Goal: Task Accomplishment & Management: Use online tool/utility

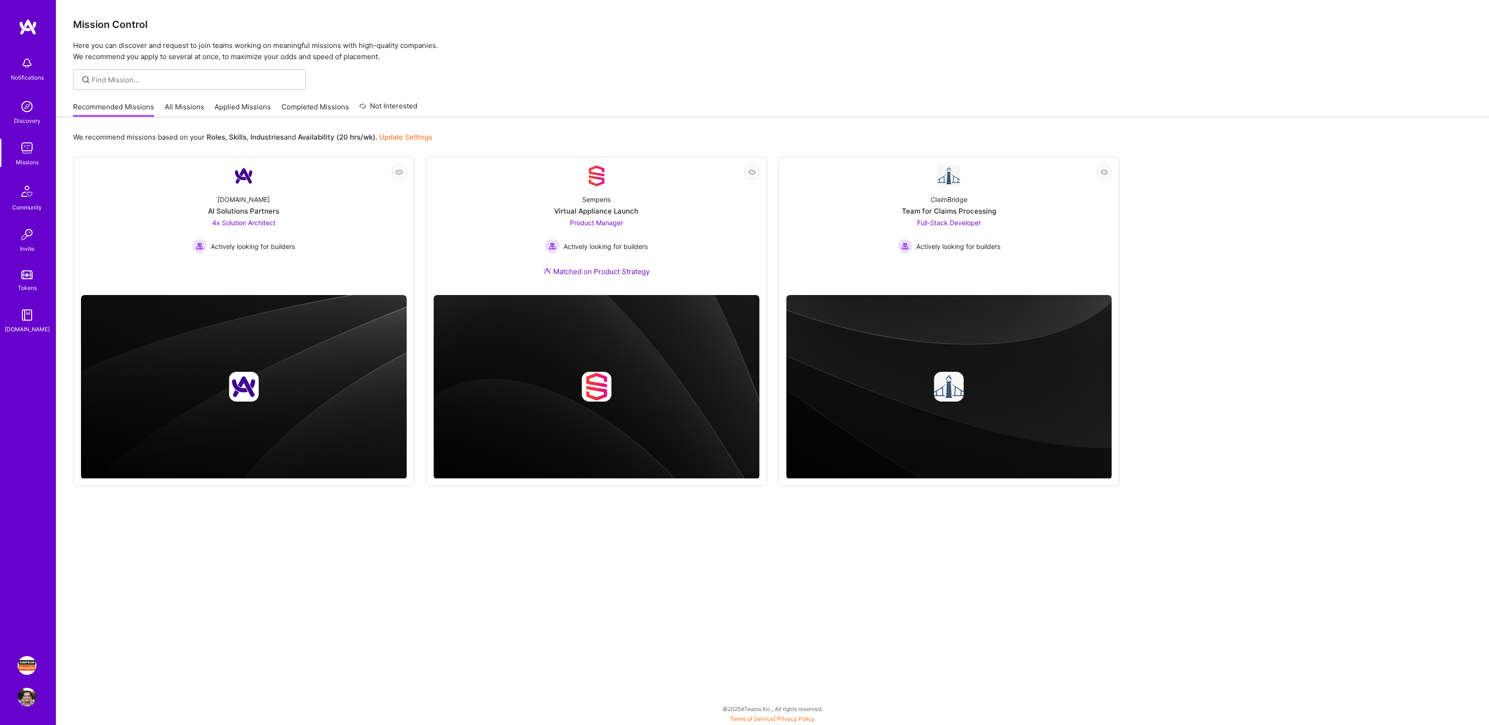
click at [31, 665] on img at bounding box center [27, 665] width 19 height 19
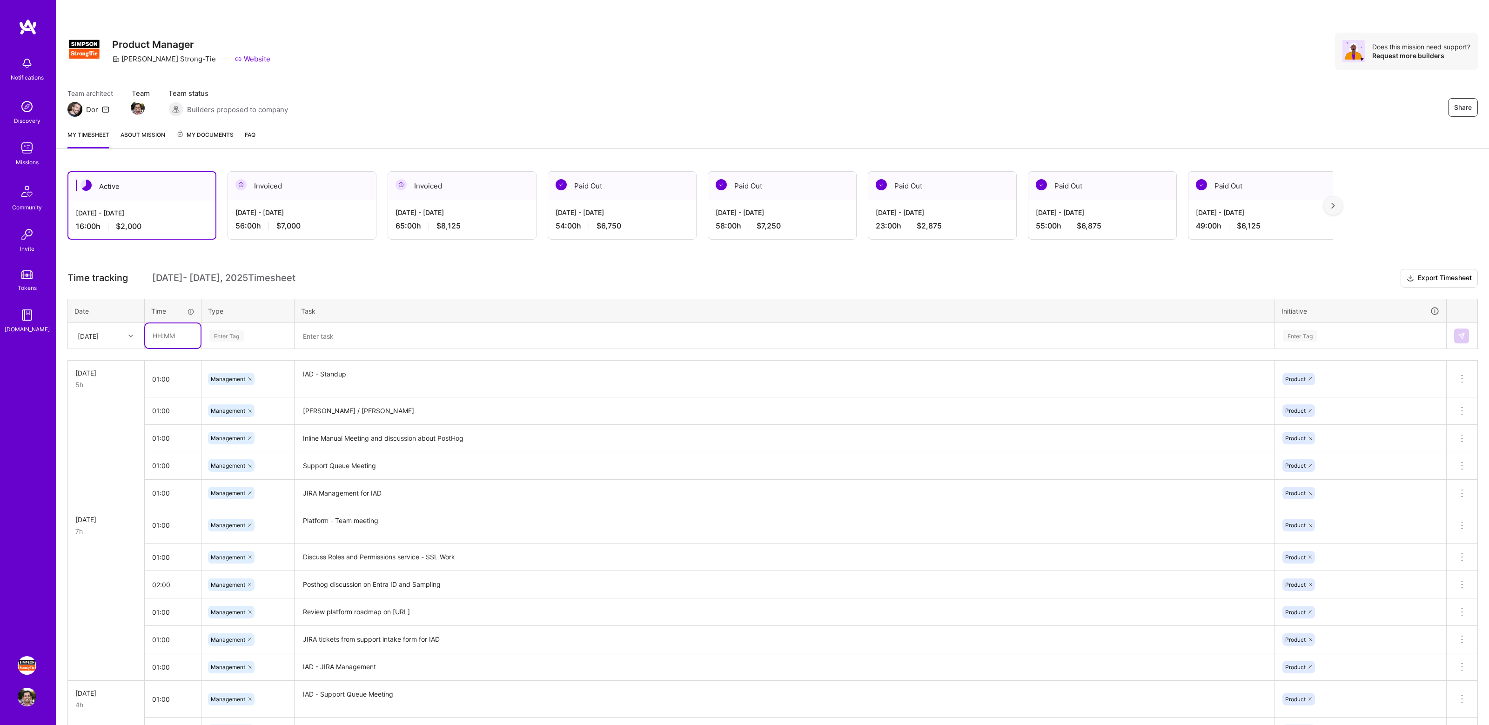
click at [185, 336] on input "text" at bounding box center [172, 335] width 55 height 25
type input "1"
type input "02:00"
type input "managemen"
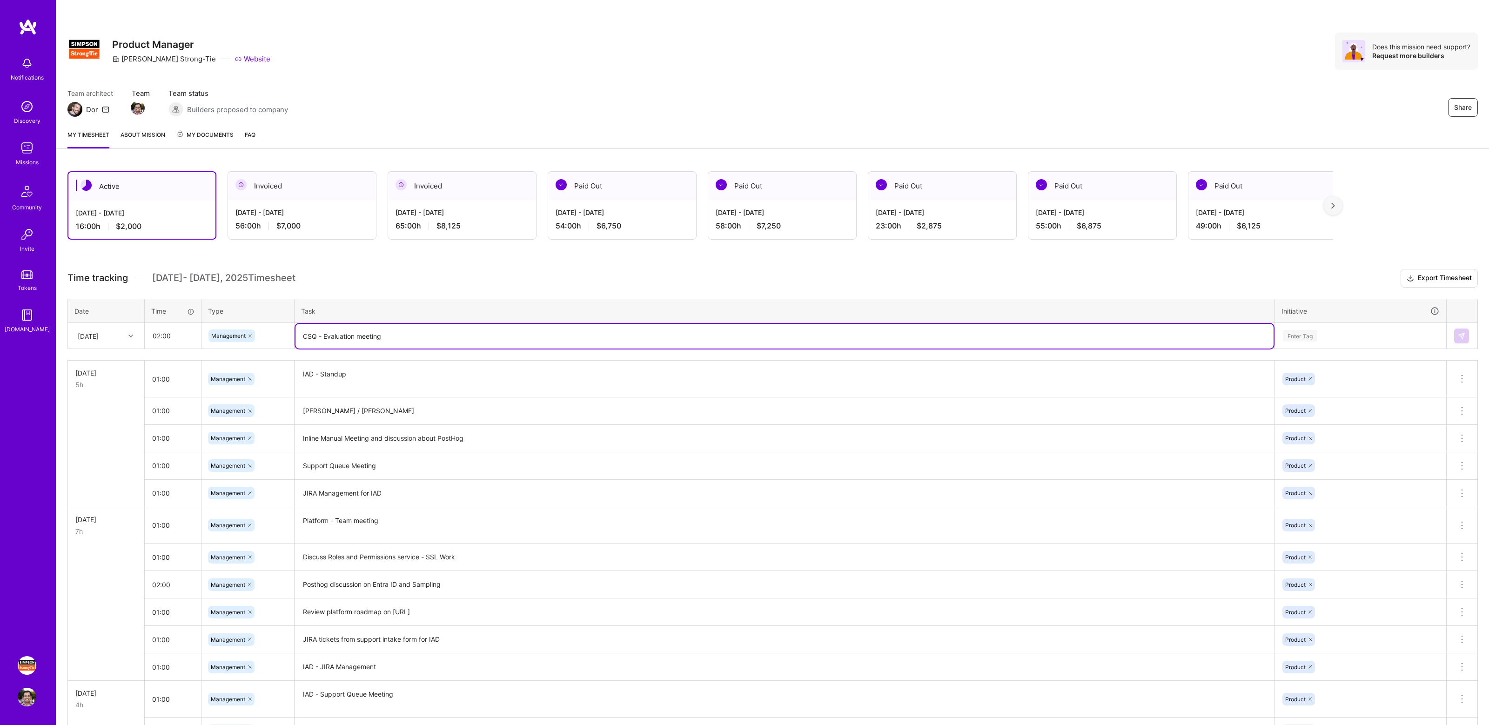
type textarea "CSQ - Evaluation meeting"
click at [1331, 335] on div "Enter Tag" at bounding box center [1360, 336] width 157 height 12
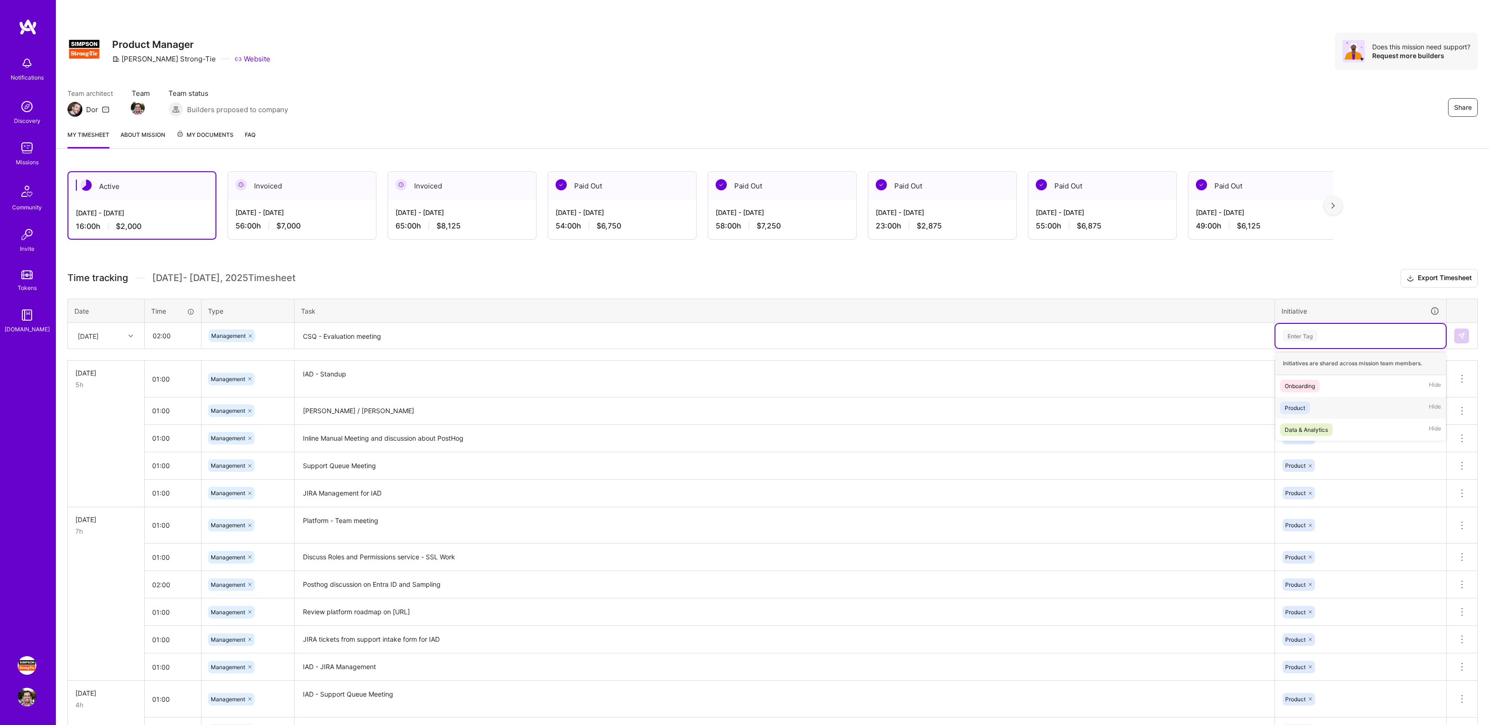
click at [1318, 406] on div "Product Hide" at bounding box center [1360, 408] width 170 height 22
click at [1464, 332] on img at bounding box center [1460, 335] width 7 height 7
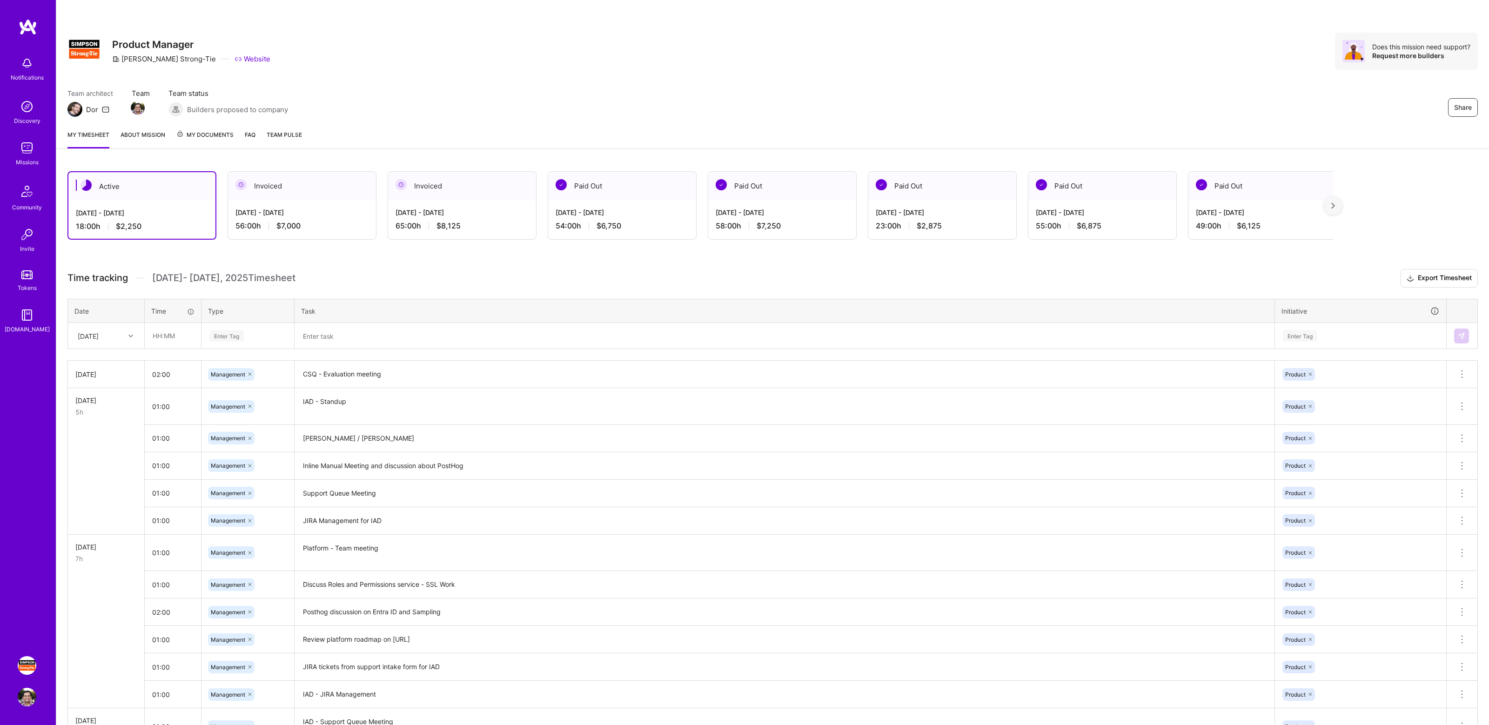
click at [393, 272] on h3 "Time tracking [DATE] - [DATE] Timesheet Export Timesheet" at bounding box center [772, 278] width 1410 height 19
click at [420, 269] on h3 "Time tracking [DATE] - [DATE] Timesheet Export Timesheet" at bounding box center [772, 278] width 1410 height 19
click at [1004, 72] on div "Share Product Manager [PERSON_NAME]-Tie Website Does this mission need support?…" at bounding box center [772, 61] width 1432 height 122
click at [506, 201] on div "[DATE] - [DATE] 65:00 h $8,125" at bounding box center [462, 219] width 148 height 38
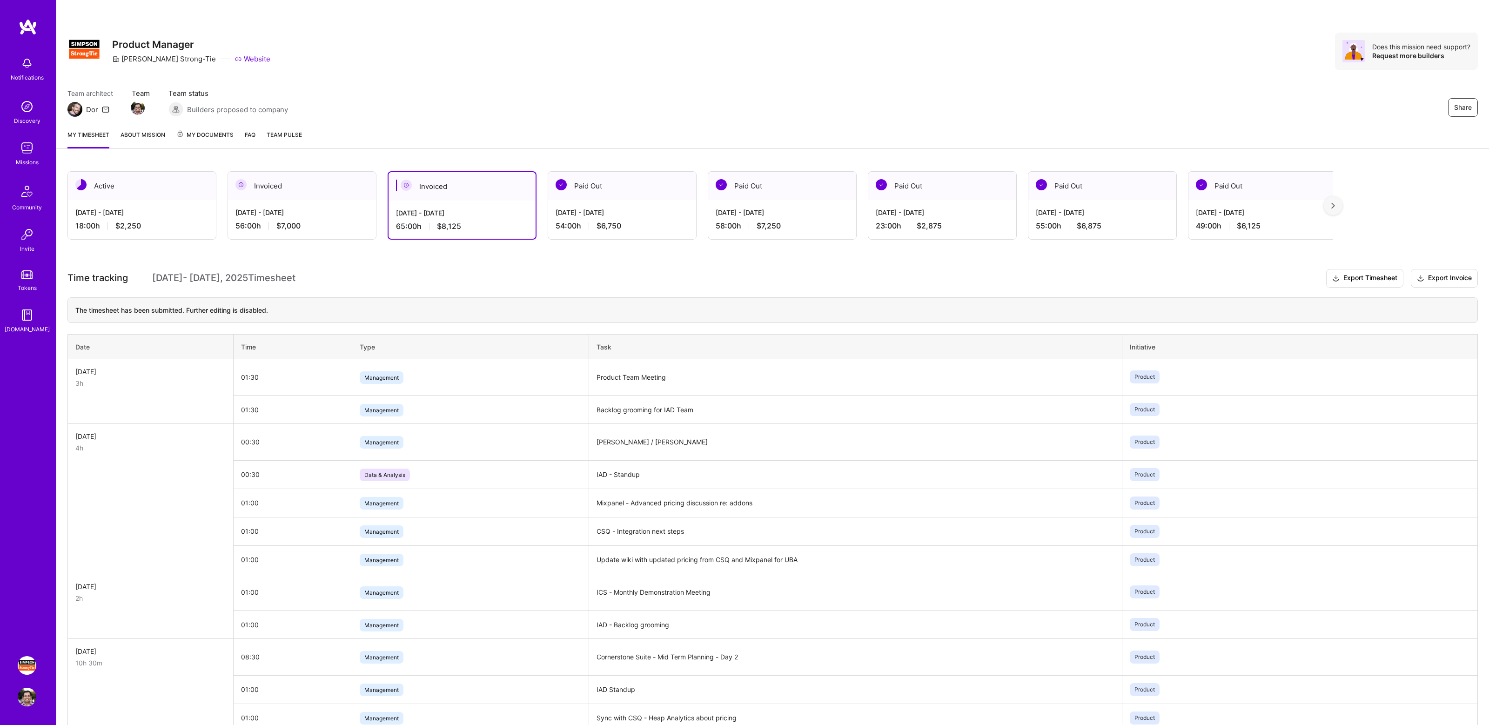
click at [162, 198] on div "Active" at bounding box center [142, 186] width 148 height 28
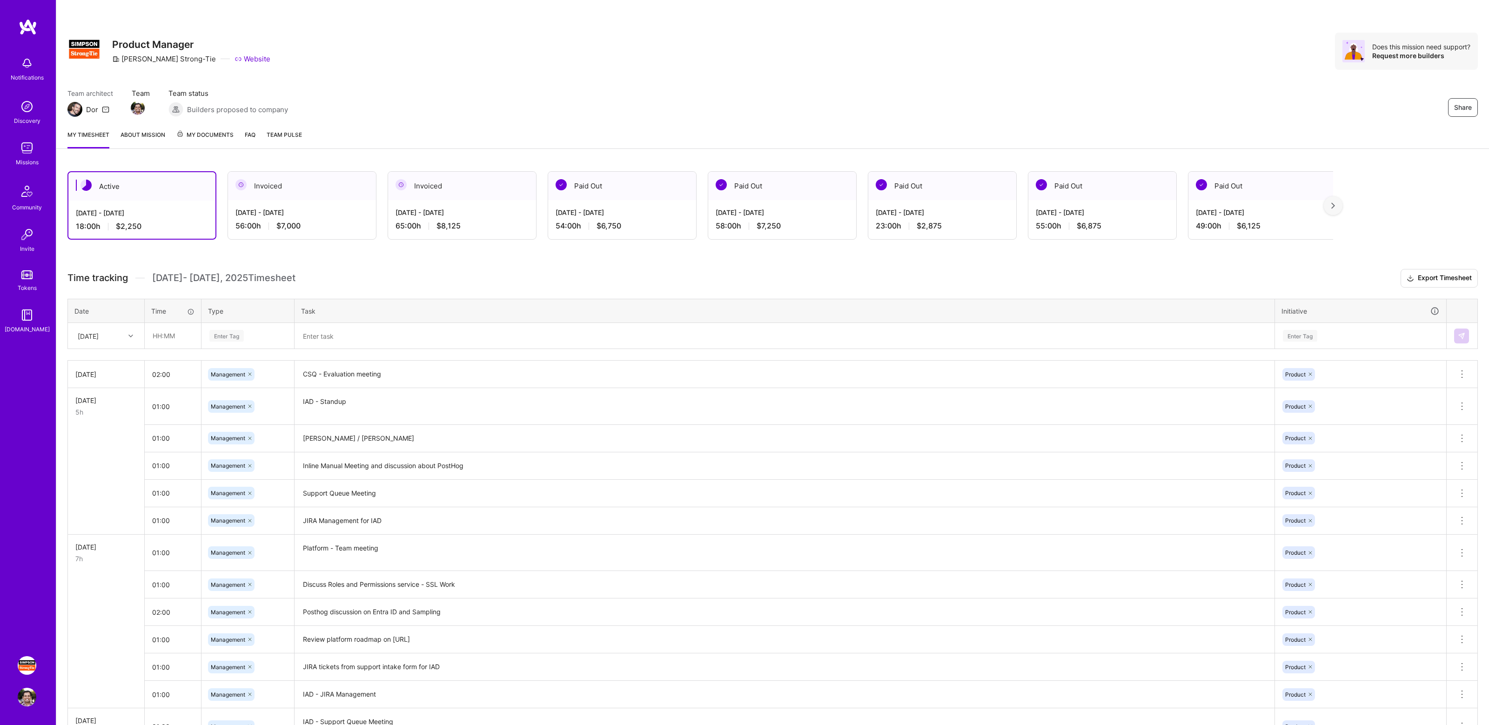
click at [593, 99] on div "Team architect Dor Team Team status Builders proposed to company Share" at bounding box center [772, 102] width 1410 height 28
click at [829, 268] on div "Active [DATE] - [DATE] 18:00 h $2,250 Invoiced [DATE] - [DATE] 56:00 h $7,000 I…" at bounding box center [772, 529] width 1432 height 738
click at [592, 80] on div "Share Product Manager [PERSON_NAME]-Tie Website Does this mission need support?…" at bounding box center [772, 61] width 1432 height 122
click at [551, 78] on div "Share Product Manager [PERSON_NAME]-Tie Website Does this mission need support?…" at bounding box center [772, 61] width 1432 height 122
click at [190, 162] on div "Active [DATE] - [DATE] 18:00 h $2,250 Invoiced [DATE] - [DATE] 56:00 h $7,000 I…" at bounding box center [772, 529] width 1432 height 738
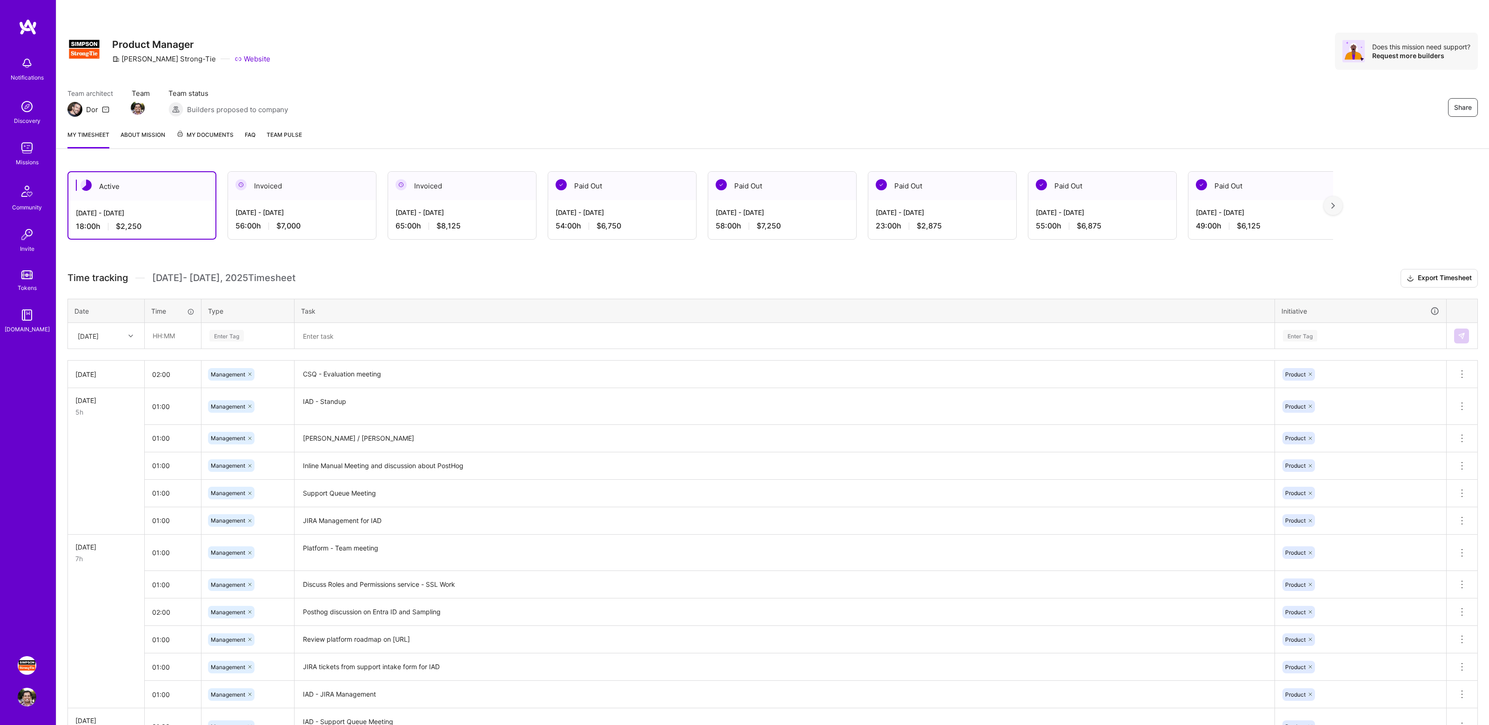
click at [1383, 94] on div "Team architect Dor Team Team status Builders proposed to company Share" at bounding box center [772, 102] width 1410 height 28
click at [1318, 93] on div "Team architect Dor Team Team status Builders proposed to company Share" at bounding box center [772, 102] width 1410 height 28
click at [1186, 98] on div "Team architect Dor Team Team status Builders proposed to company Share" at bounding box center [772, 102] width 1410 height 28
